Goal: Find specific page/section: Find specific page/section

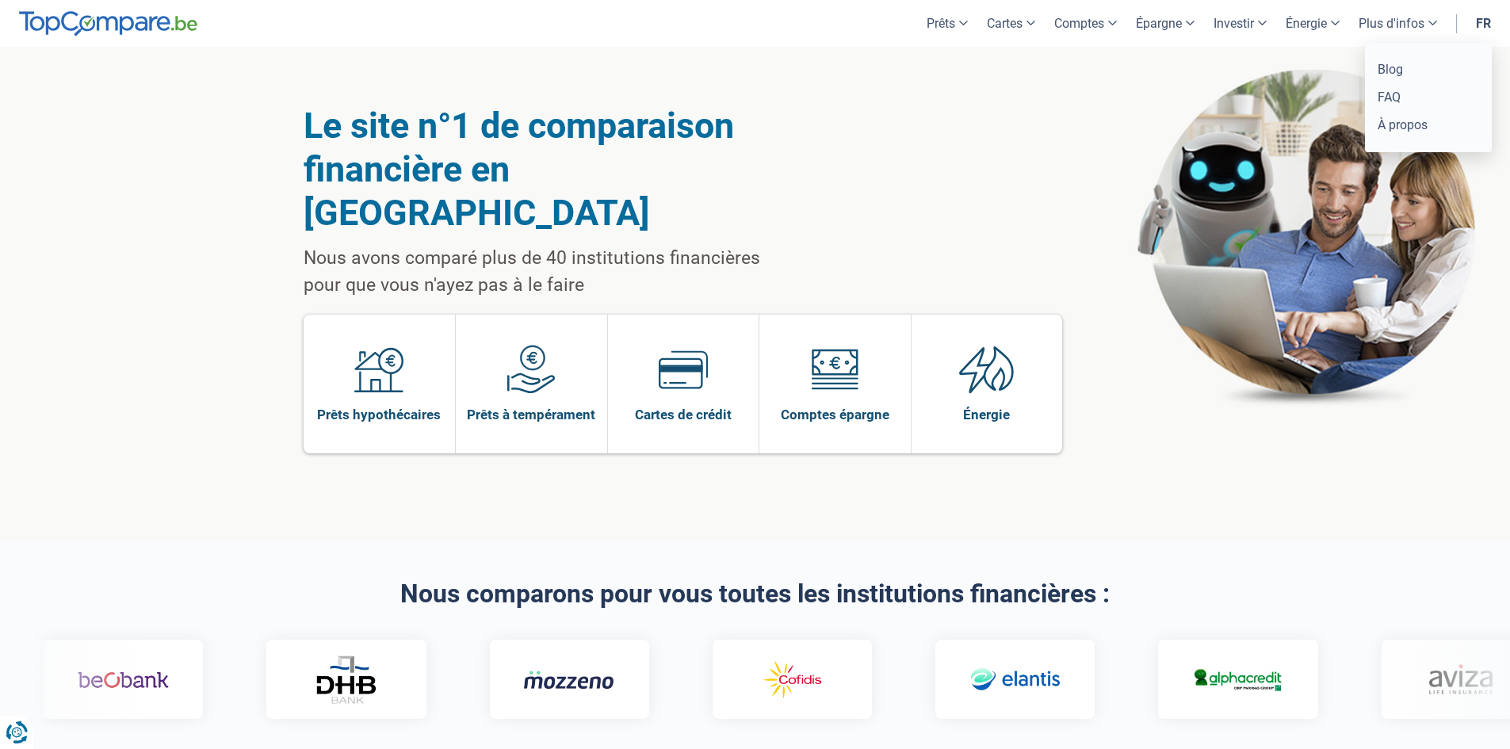
click at [1432, 21] on link "Plus d'infos" at bounding box center [1398, 23] width 98 height 47
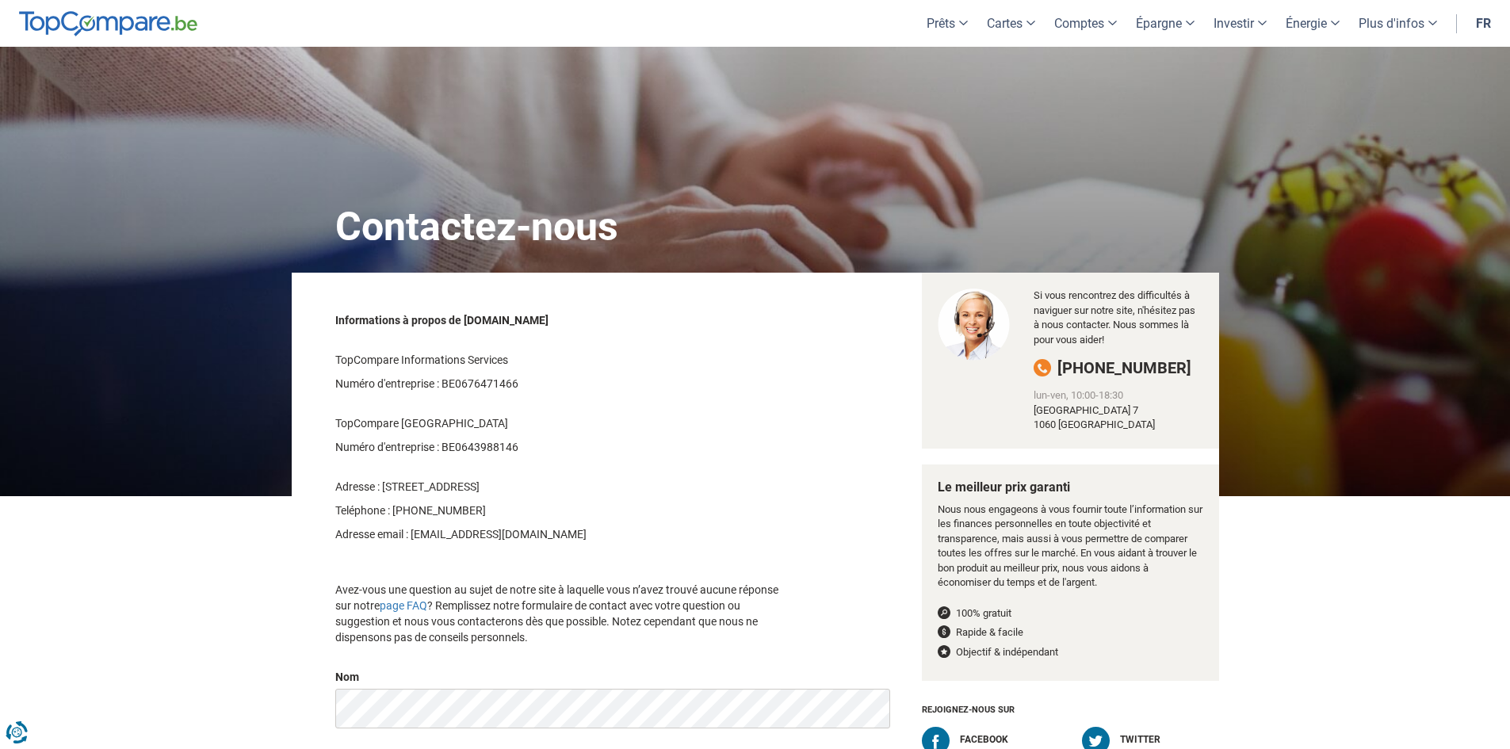
drag, startPoint x: 128, startPoint y: 49, endPoint x: 128, endPoint y: 33, distance: 16.6
click at [130, 49] on div "Contactez-nous Informations à propos de [DOMAIN_NAME] TopCompare Informations S…" at bounding box center [755, 673] width 1510 height 1252
click at [128, 33] on img at bounding box center [108, 23] width 178 height 25
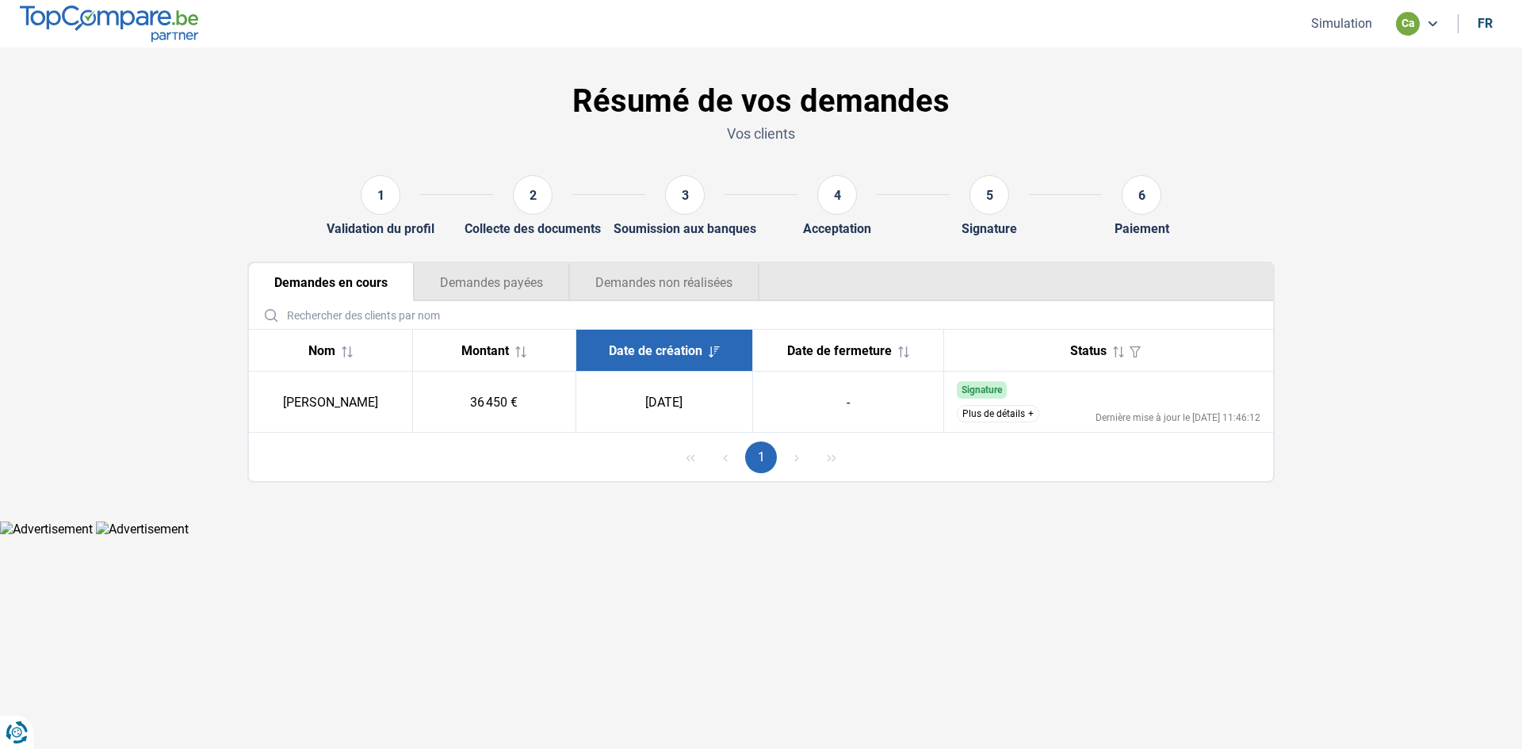
click at [1029, 414] on button "Plus de détails" at bounding box center [998, 413] width 82 height 17
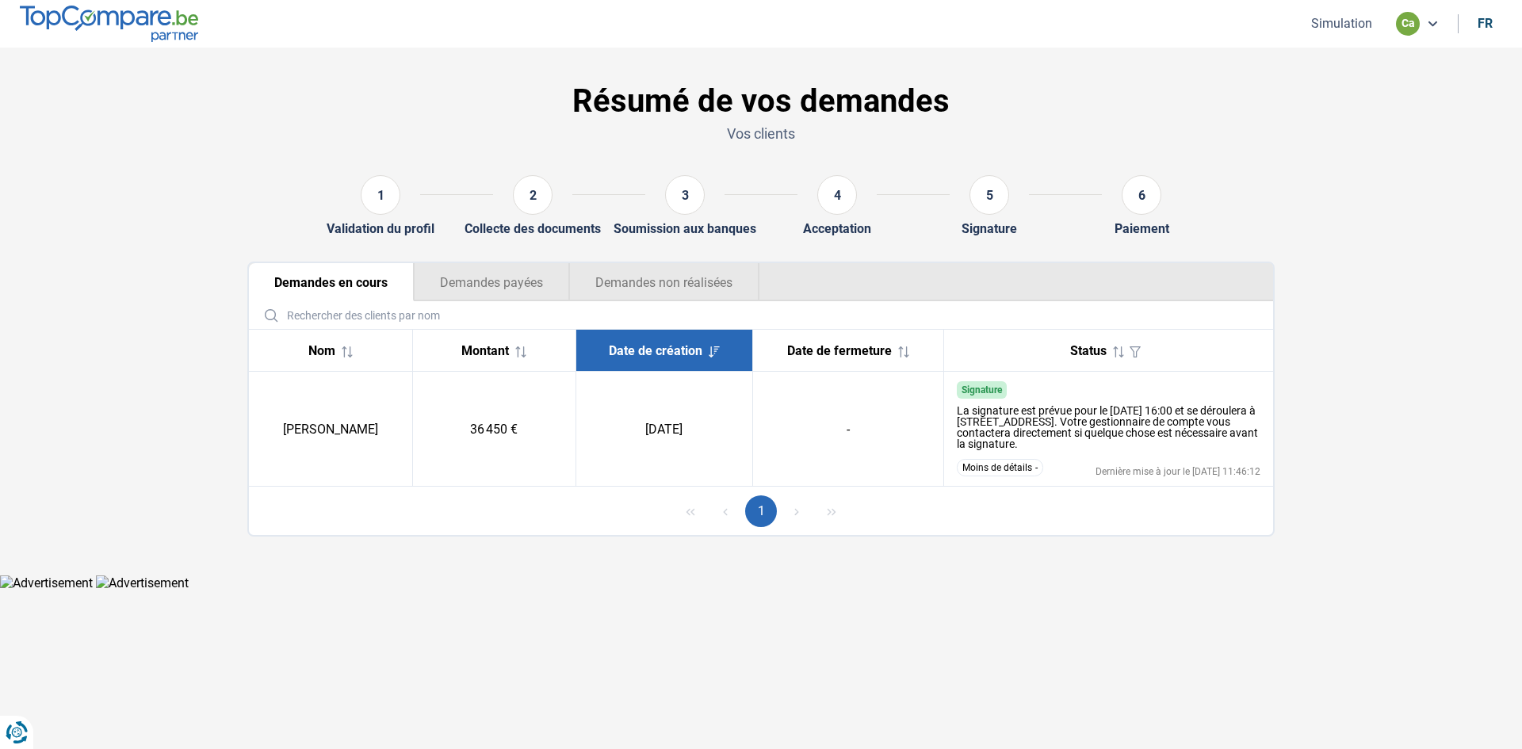
click at [732, 591] on html "Vous avez le contrôle de vos données Nous utilisons des cookies, tout comme nos…" at bounding box center [761, 295] width 1522 height 591
